Goal: Task Accomplishment & Management: Complete application form

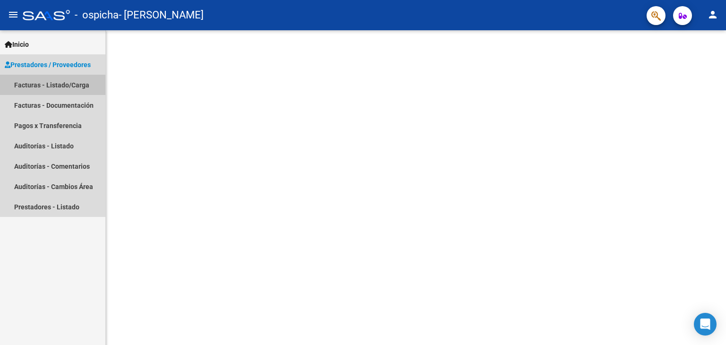
click at [39, 85] on link "Facturas - Listado/Carga" at bounding box center [52, 85] width 105 height 20
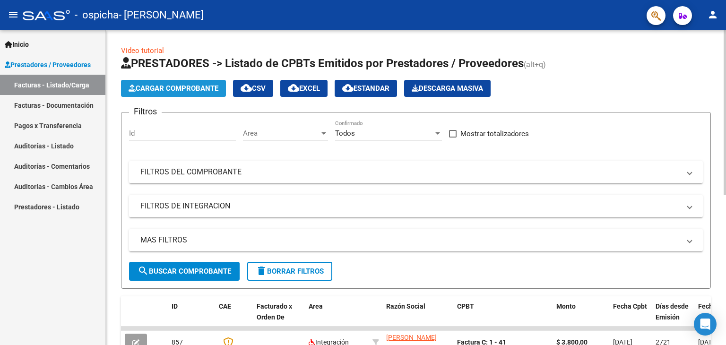
click at [149, 86] on span "Cargar Comprobante" at bounding box center [174, 88] width 90 height 9
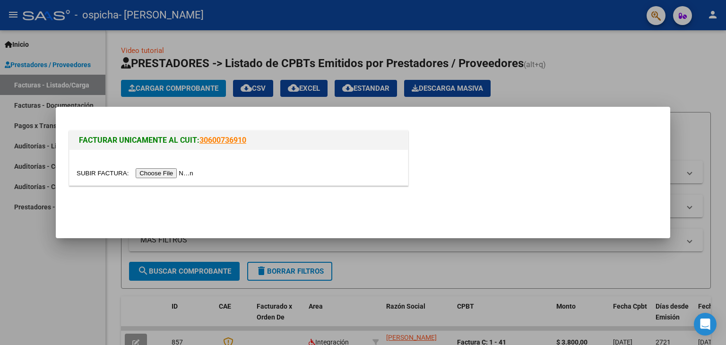
click at [168, 175] on input "file" at bounding box center [137, 173] width 120 height 10
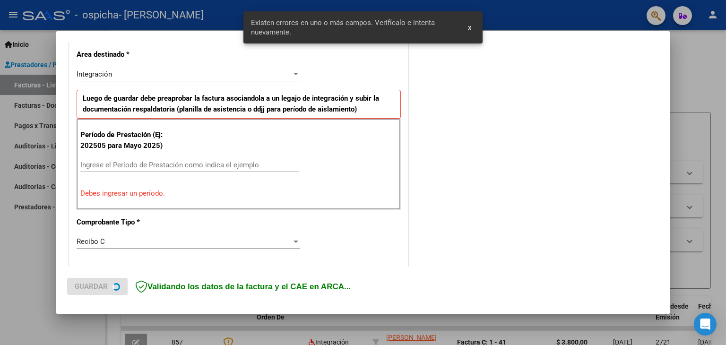
scroll to position [216, 0]
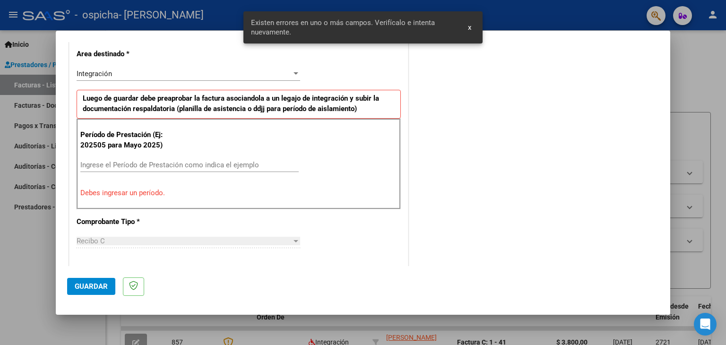
click at [96, 163] on input "Ingrese el Período de Prestación como indica el ejemplo" at bounding box center [189, 165] width 218 height 9
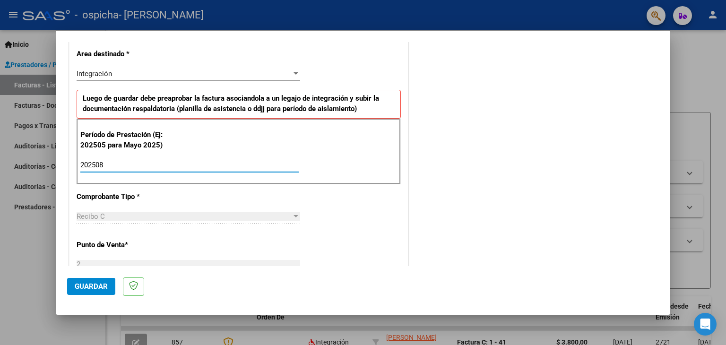
type input "202508"
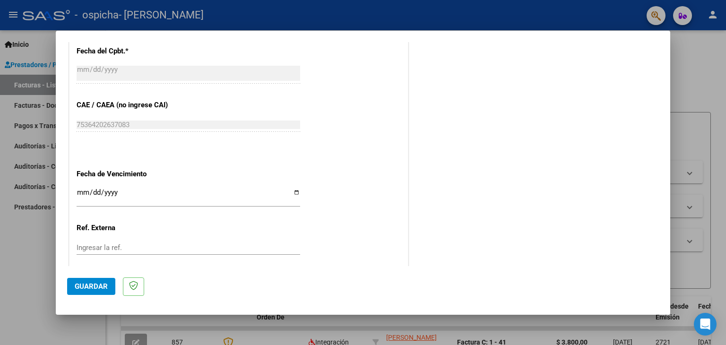
scroll to position [558, 0]
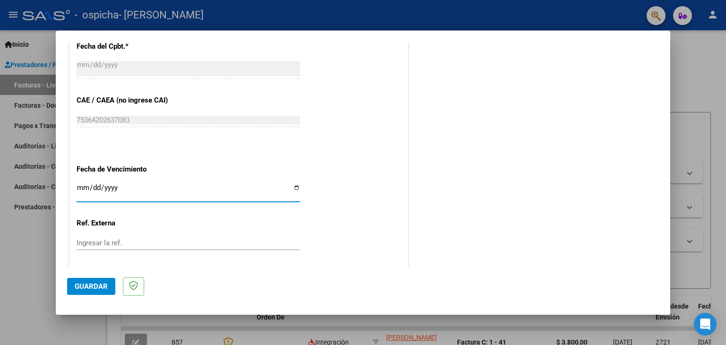
click at [291, 184] on input "Ingresar la fecha" at bounding box center [189, 191] width 224 height 15
type input "[DATE]"
click at [92, 284] on span "Guardar" at bounding box center [91, 286] width 33 height 9
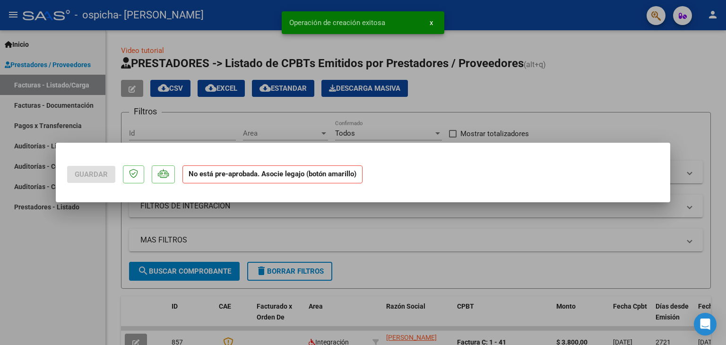
scroll to position [0, 0]
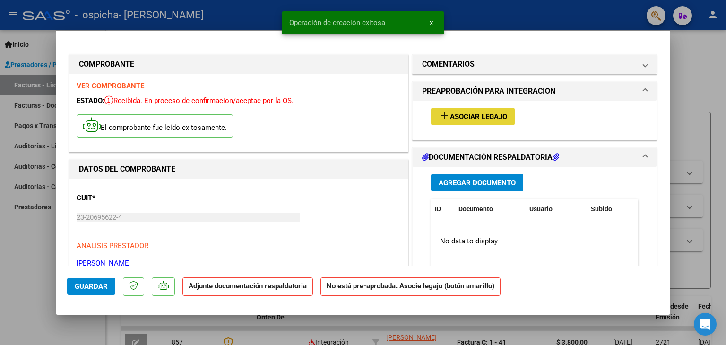
click at [439, 114] on mat-icon "add" at bounding box center [444, 115] width 11 height 11
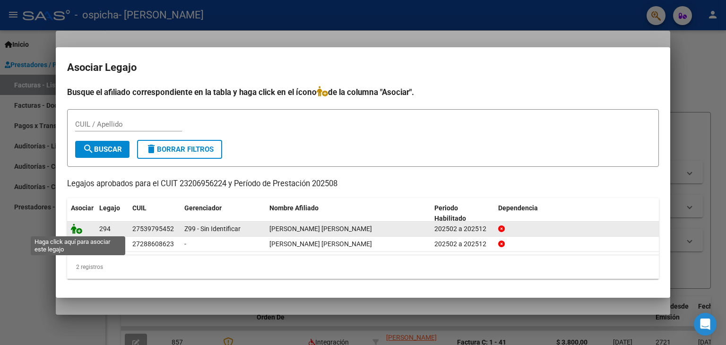
click at [77, 229] on icon at bounding box center [76, 229] width 11 height 10
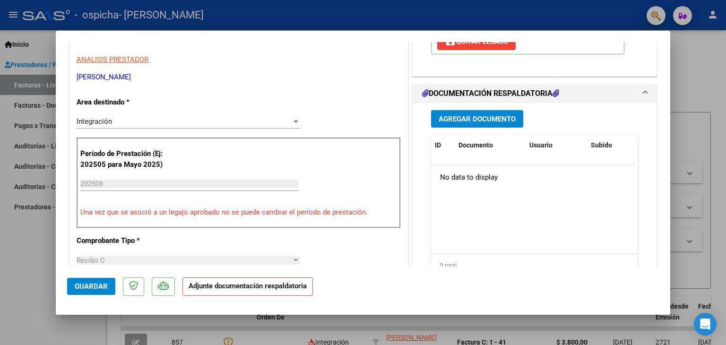
scroll to position [188, 0]
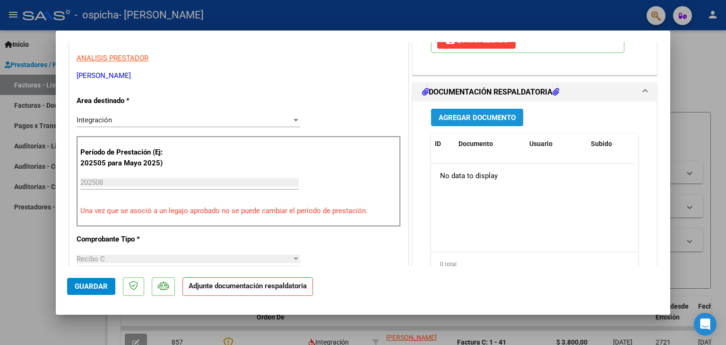
click at [454, 118] on span "Agregar Documento" at bounding box center [477, 117] width 77 height 9
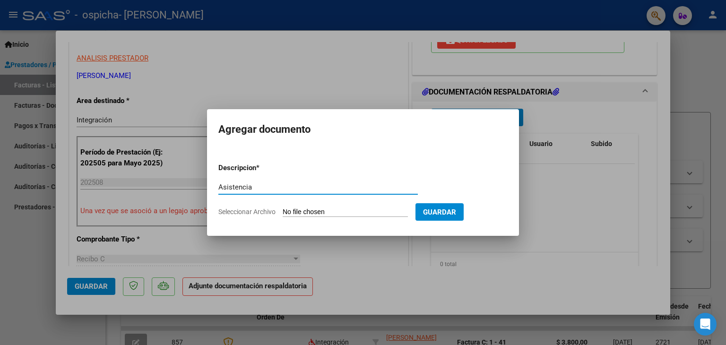
type input "Asistencia"
click at [290, 212] on input "Seleccionar Archivo" at bounding box center [345, 212] width 125 height 9
type input "C:\fakepath\Asistencia [GEOGRAPHIC_DATA][PERSON_NAME].pdf"
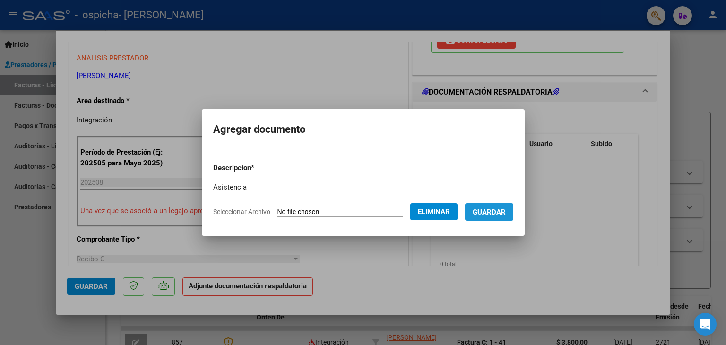
click at [491, 208] on span "Guardar" at bounding box center [489, 212] width 33 height 9
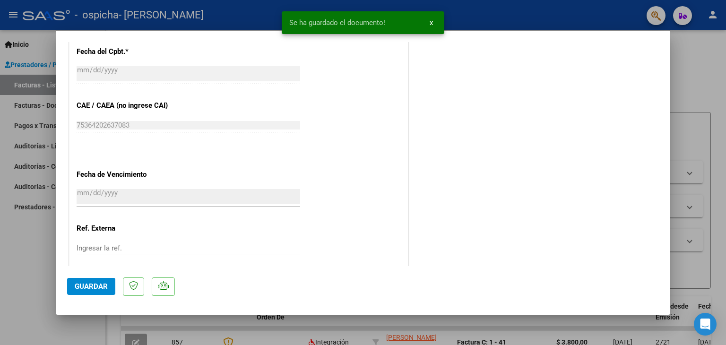
scroll to position [621, 0]
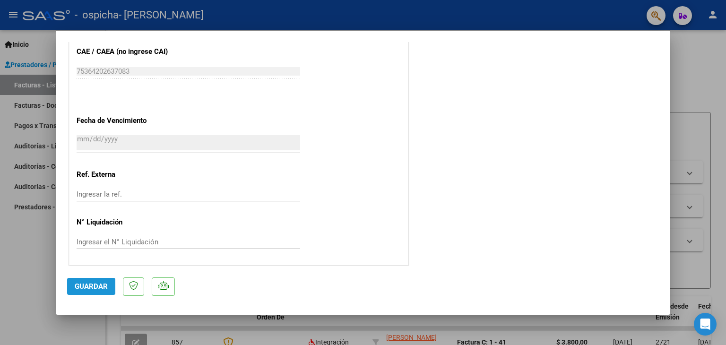
click at [79, 284] on span "Guardar" at bounding box center [91, 286] width 33 height 9
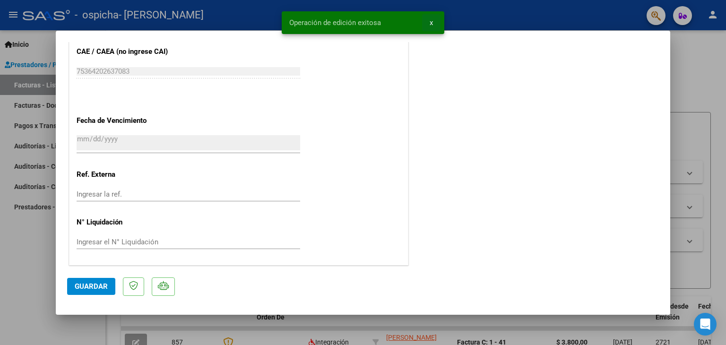
click at [430, 21] on span "x" at bounding box center [431, 22] width 3 height 9
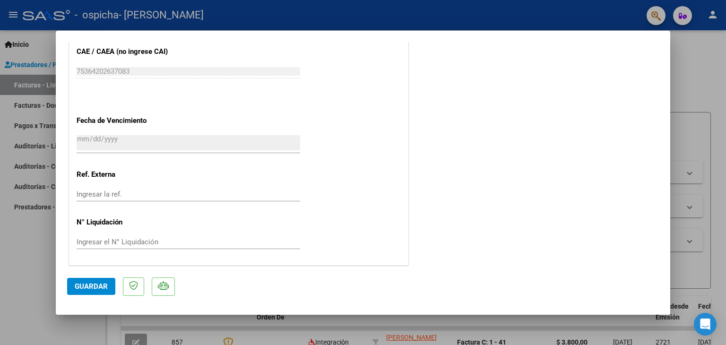
click at [708, 72] on div at bounding box center [363, 172] width 726 height 345
type input "$ 0,00"
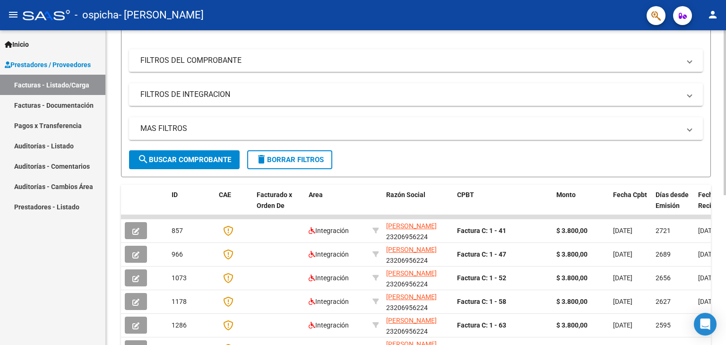
scroll to position [0, 0]
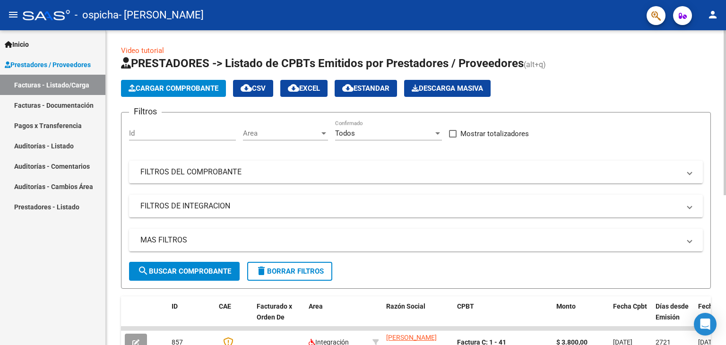
click at [703, 118] on div "Video tutorial PRESTADORES -> Listado de CPBTs Emitidos por Prestadores / Prove…" at bounding box center [417, 327] width 623 height 594
click at [711, 16] on mat-icon "person" at bounding box center [712, 14] width 11 height 11
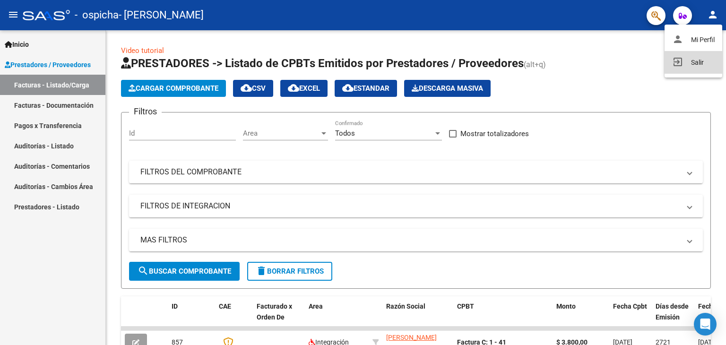
click at [693, 57] on button "exit_to_app Salir" at bounding box center [694, 62] width 58 height 23
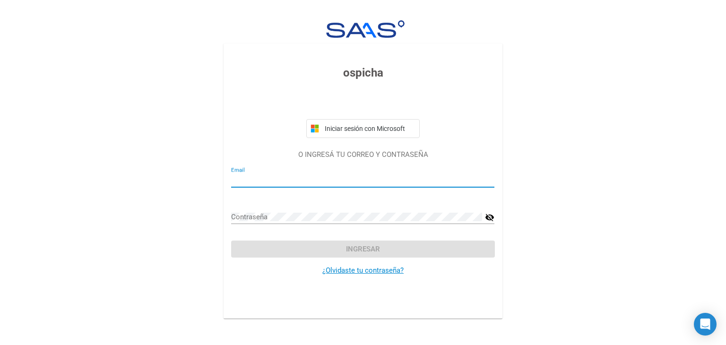
type input "[EMAIL_ADDRESS][DOMAIN_NAME]"
